Goal: Task Accomplishment & Management: Use online tool/utility

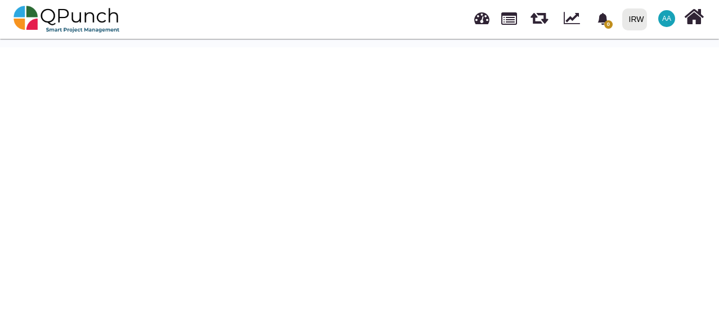
scroll to position [36, 0]
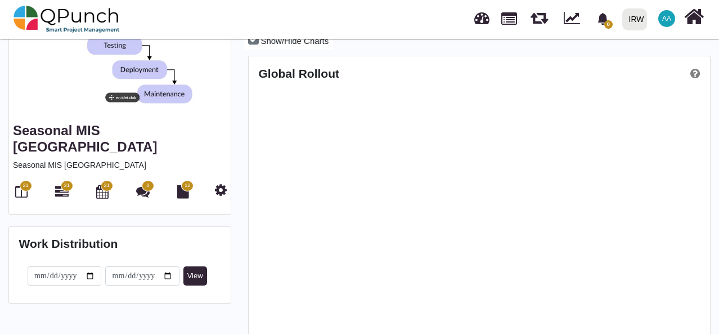
scroll to position [200, 459]
click at [696, 20] on icon at bounding box center [694, 16] width 20 height 21
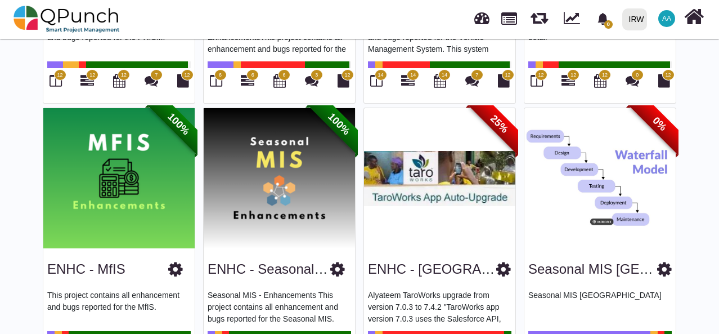
scroll to position [595, 0]
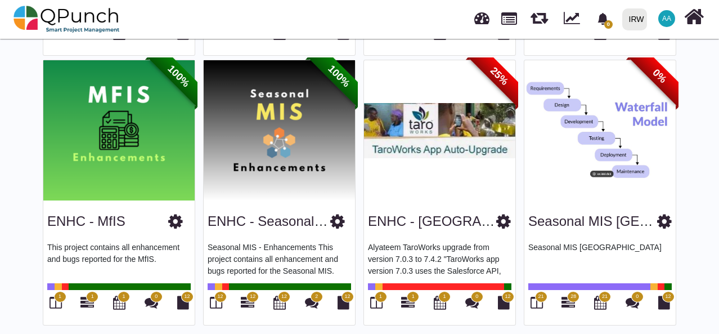
click at [622, 163] on img at bounding box center [599, 130] width 151 height 141
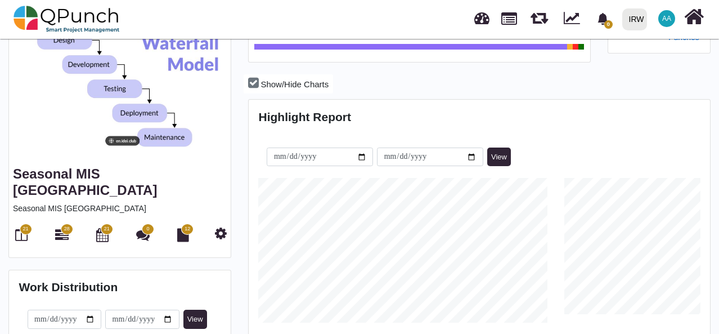
scroll to position [144, 153]
click at [223, 226] on icon at bounding box center [221, 233] width 12 height 14
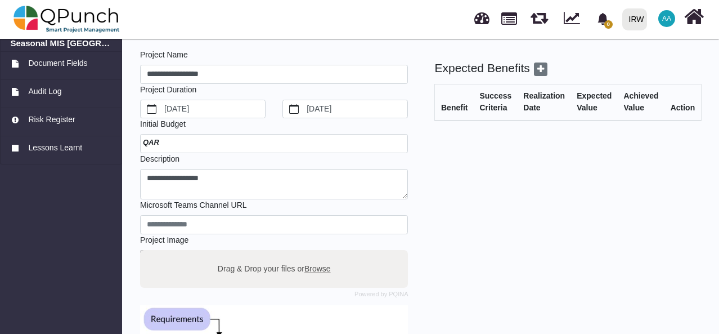
scroll to position [29, 0]
click at [454, 112] on div "Benefit" at bounding box center [454, 108] width 26 height 12
click at [482, 101] on div "Success Criteria" at bounding box center [495, 103] width 32 height 24
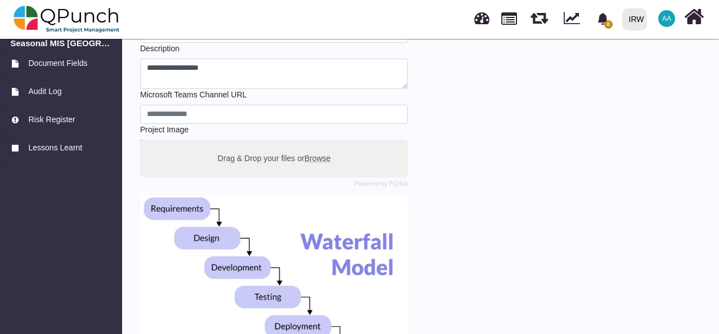
scroll to position [0, 0]
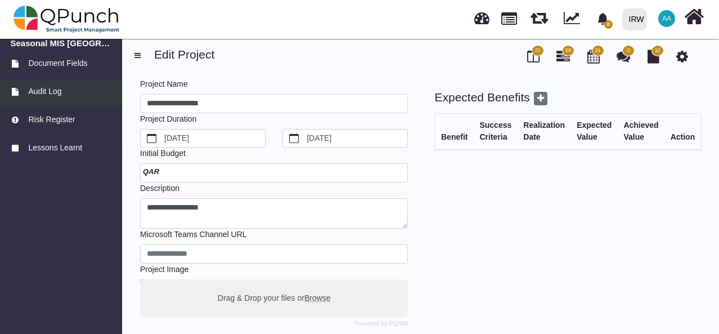
click at [48, 97] on span "Audit Log" at bounding box center [44, 92] width 33 height 12
click at [686, 59] on icon at bounding box center [682, 57] width 12 height 14
click at [533, 57] on icon at bounding box center [533, 57] width 12 height 14
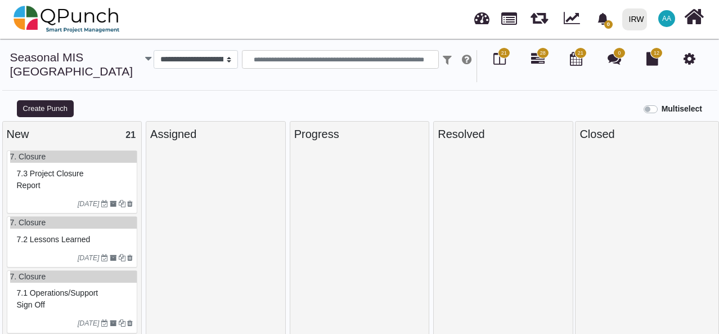
select select
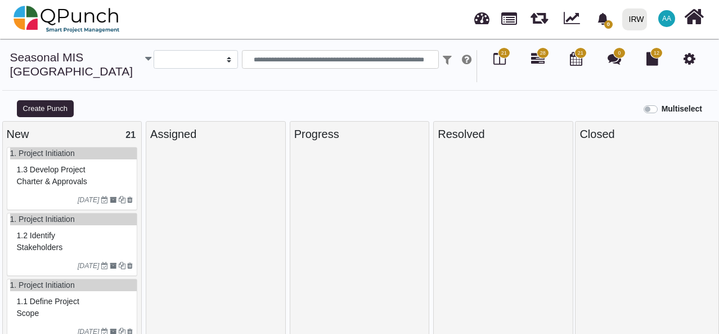
scroll to position [11, 0]
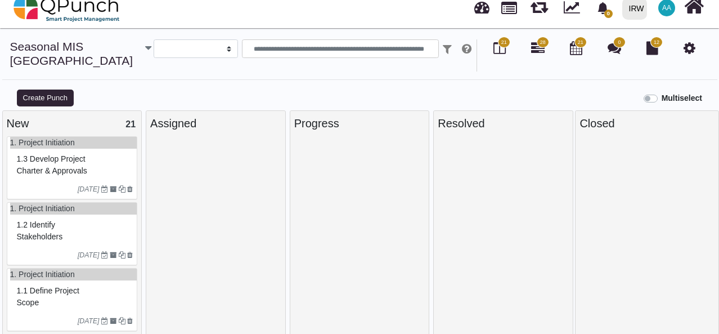
click at [80, 284] on div "1.1 Define project scope" at bounding box center [73, 296] width 119 height 29
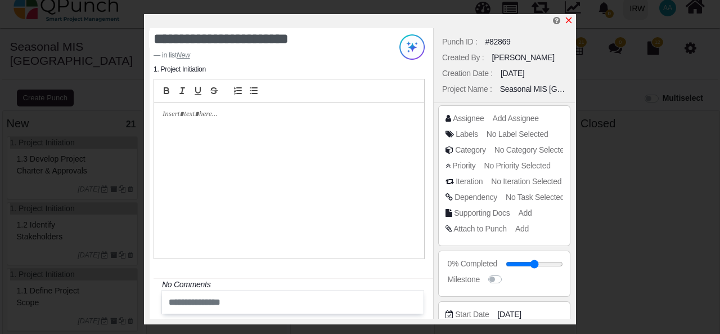
click at [569, 20] on icon "x" at bounding box center [568, 20] width 9 height 9
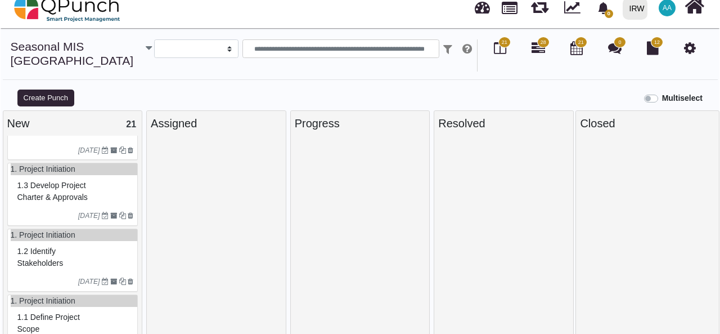
scroll to position [1100, 0]
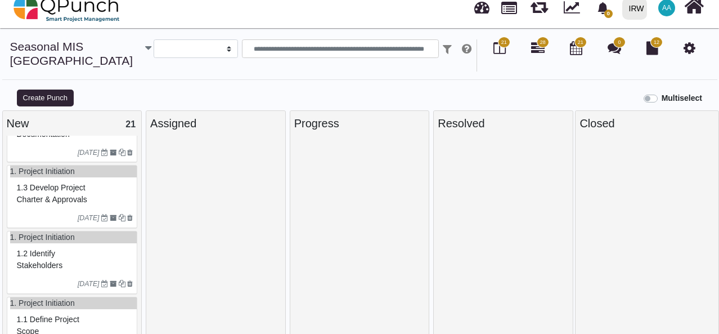
click at [80, 254] on div "1.2 Identify stakeholders" at bounding box center [73, 259] width 119 height 29
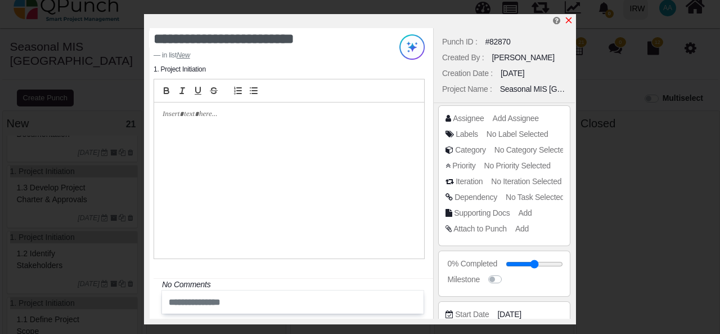
click at [571, 20] on icon "x" at bounding box center [568, 20] width 9 height 9
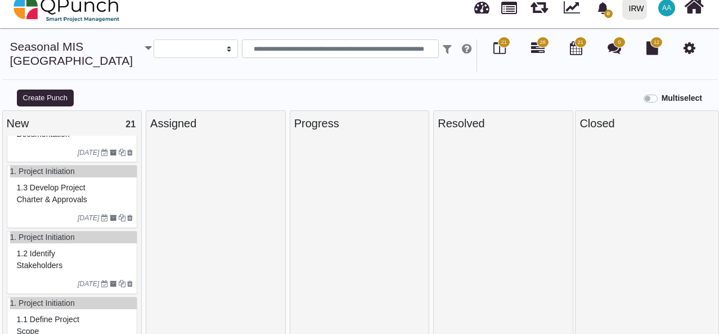
click at [101, 188] on div "1.3 Develop project charter & approvals" at bounding box center [73, 193] width 119 height 29
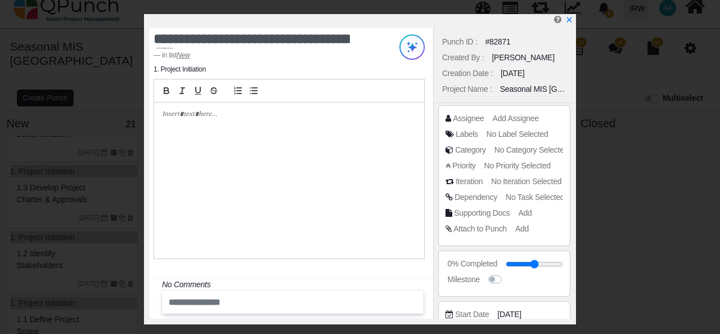
scroll to position [168, 0]
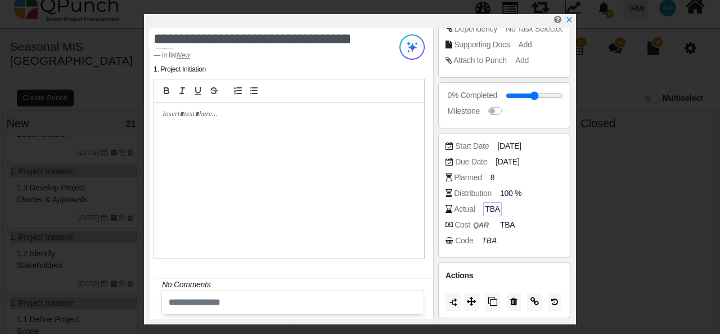
click at [492, 209] on span "TBA" at bounding box center [492, 209] width 15 height 12
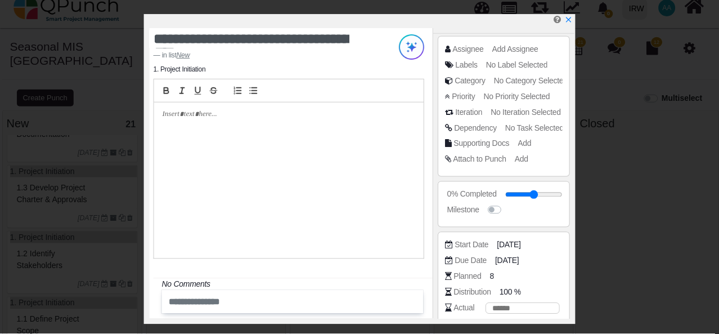
scroll to position [69, 0]
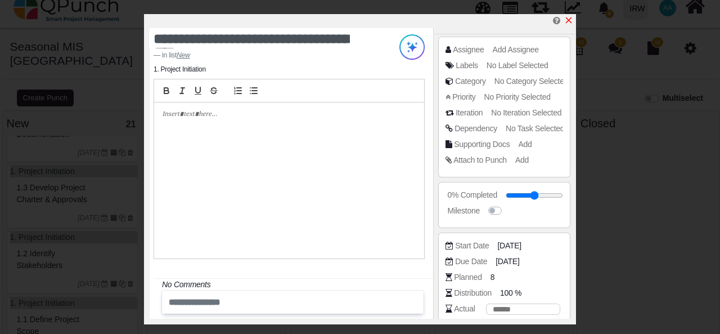
click at [571, 21] on icon "x" at bounding box center [568, 20] width 9 height 9
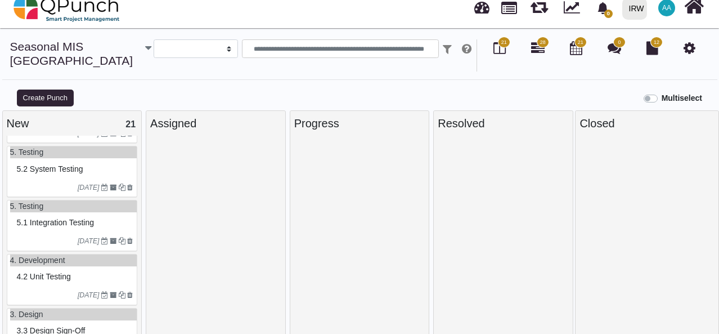
scroll to position [546, 0]
